Goal: Find specific page/section: Find specific page/section

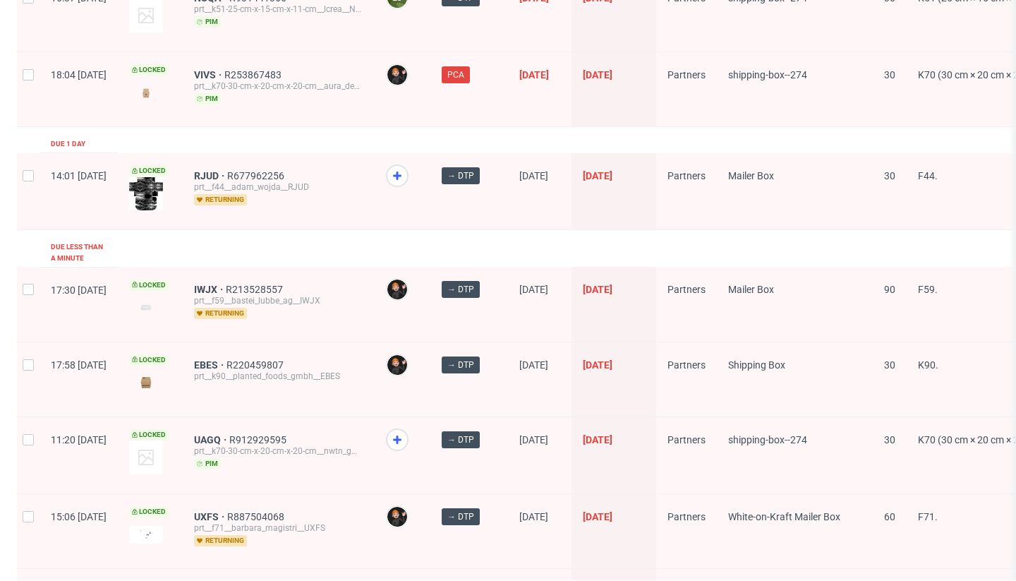
scroll to position [2261, 0]
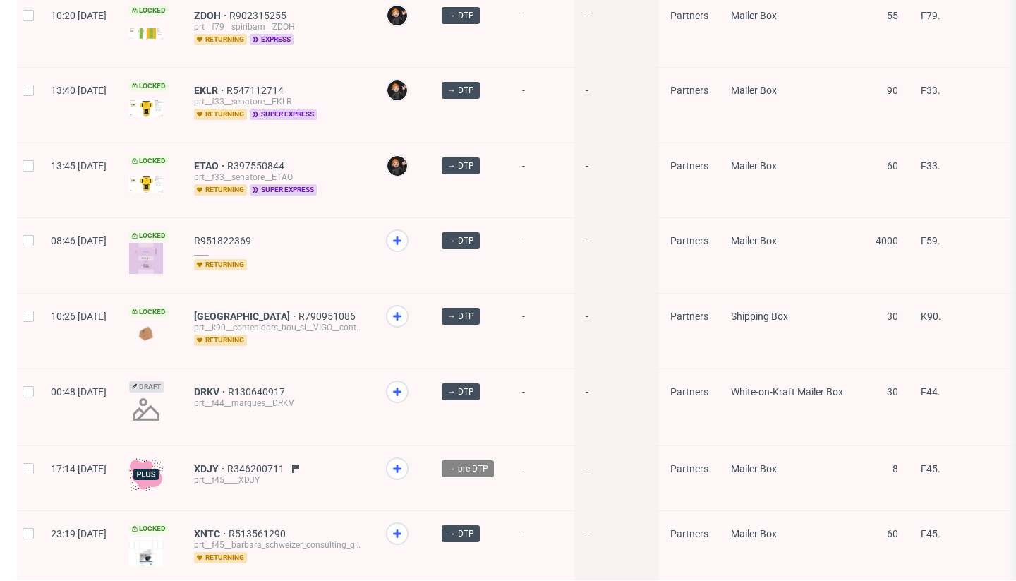
scroll to position [1957, 0]
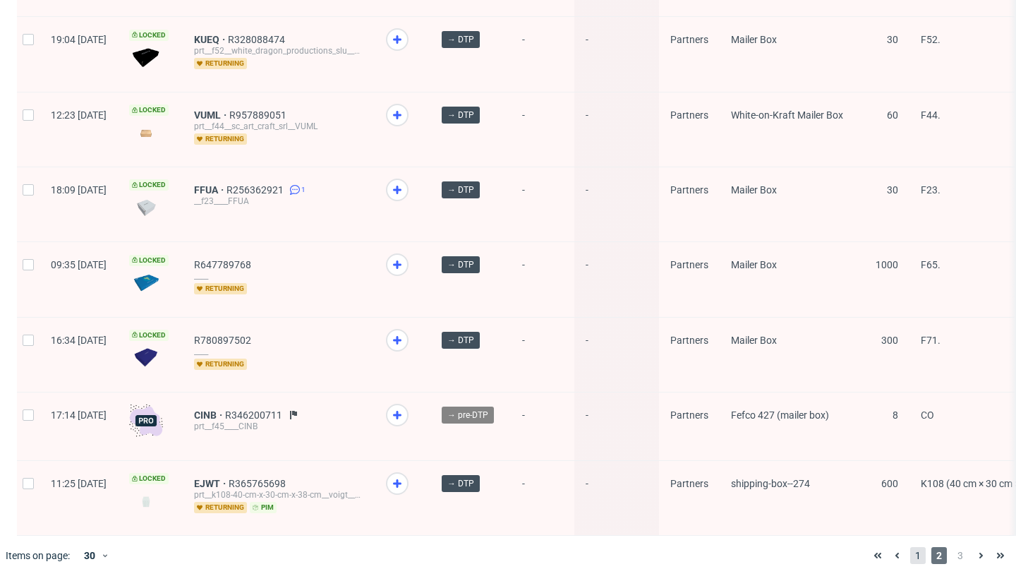
click at [914, 559] on span "1" at bounding box center [918, 555] width 16 height 17
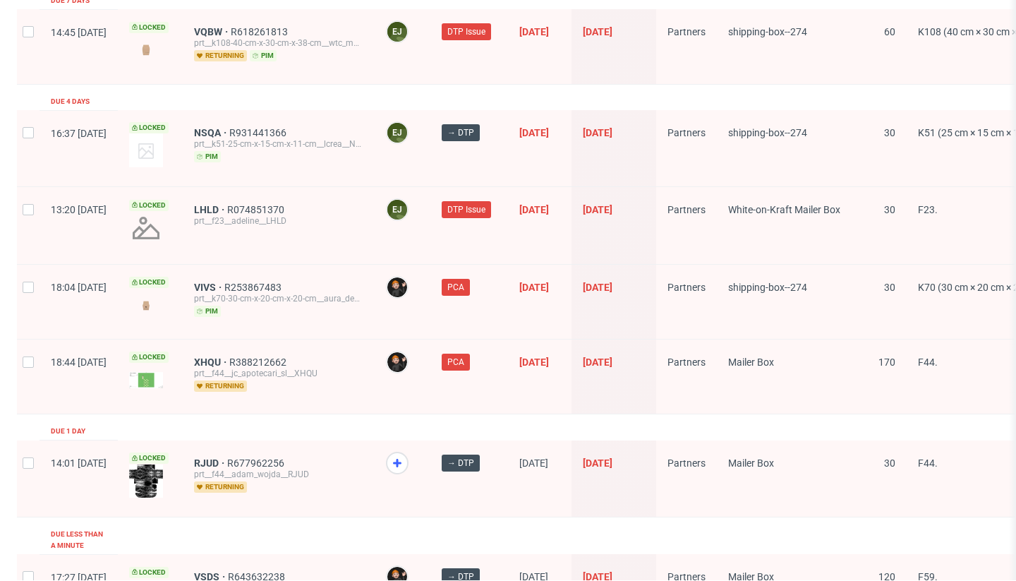
scroll to position [2074, 0]
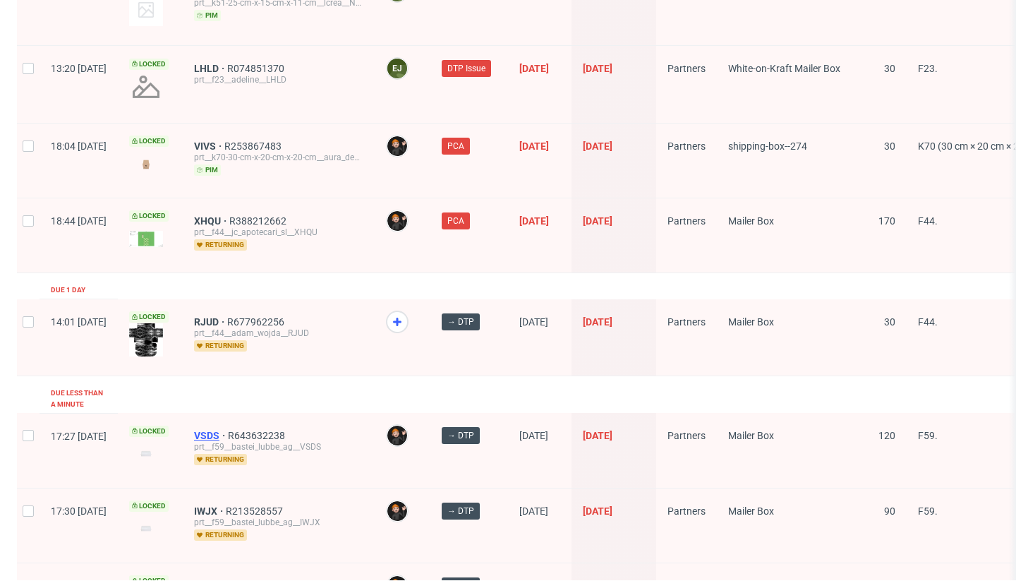
click at [228, 430] on span "VSDS" at bounding box center [211, 435] width 34 height 11
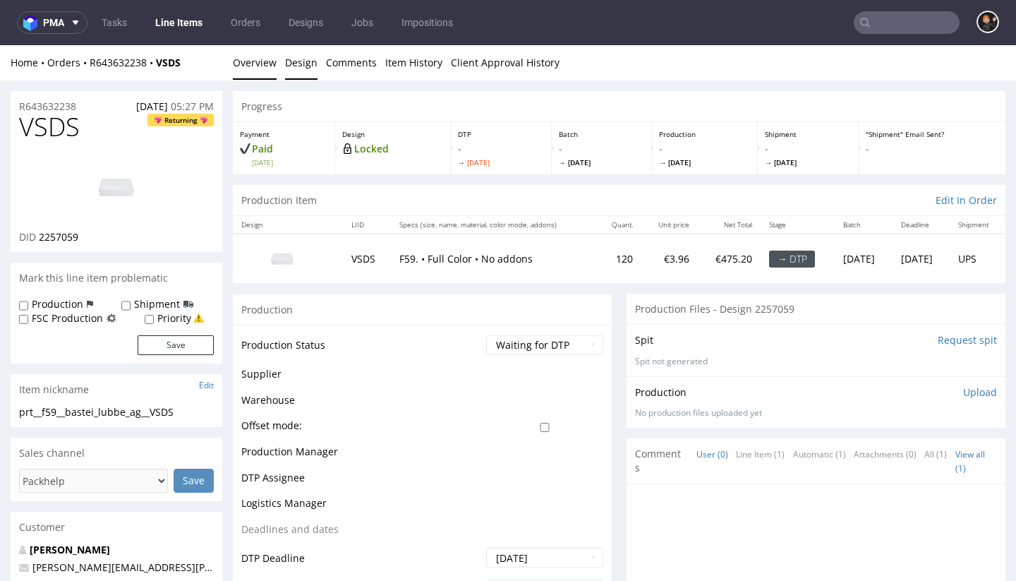
click at [296, 64] on link "Design" at bounding box center [301, 62] width 32 height 35
